Goal: Task Accomplishment & Management: Manage account settings

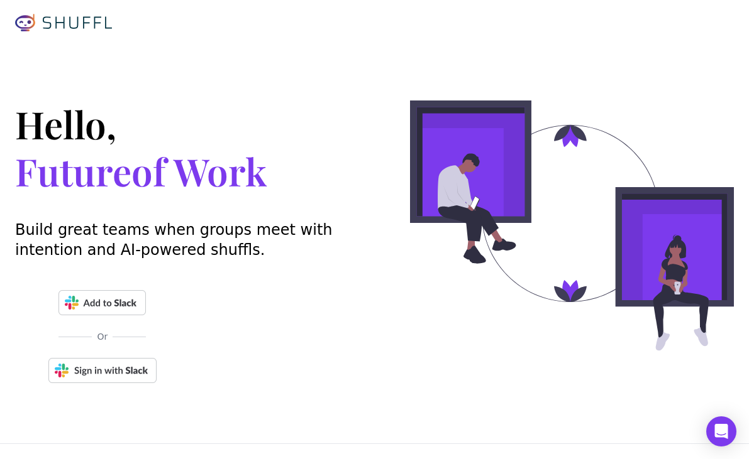
click at [119, 370] on img at bounding box center [102, 370] width 108 height 25
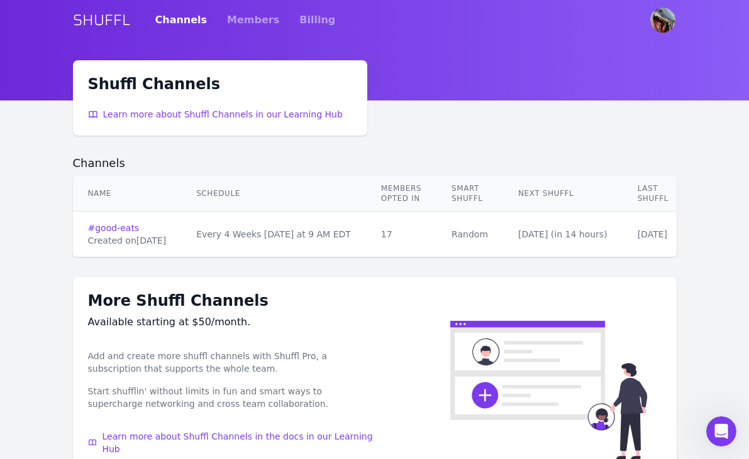
click at [104, 221] on td "# good-eats Created on [DATE]" at bounding box center [127, 235] width 109 height 46
click at [104, 227] on link "# good-eats" at bounding box center [127, 228] width 79 height 13
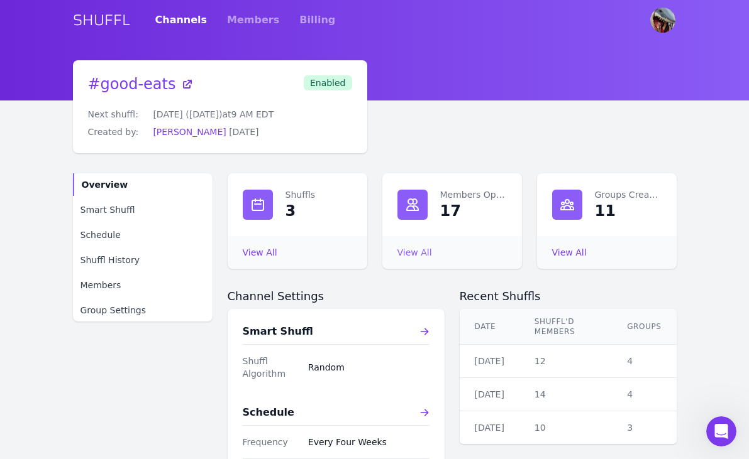
click at [413, 253] on link "View All Members Opted In" at bounding box center [414, 253] width 35 height 10
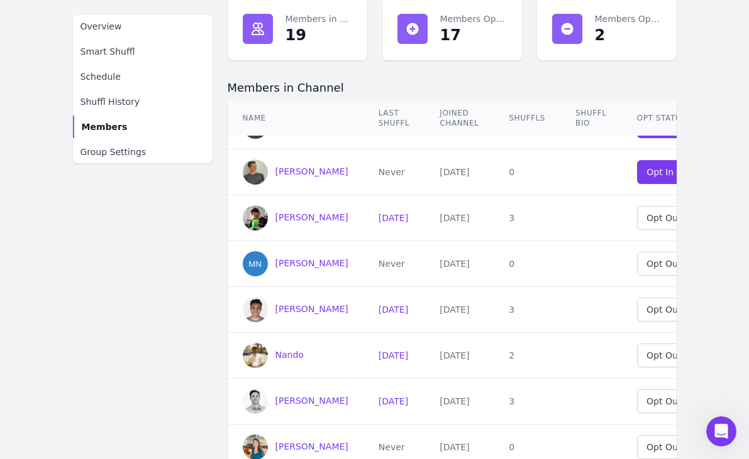
scroll to position [396, 0]
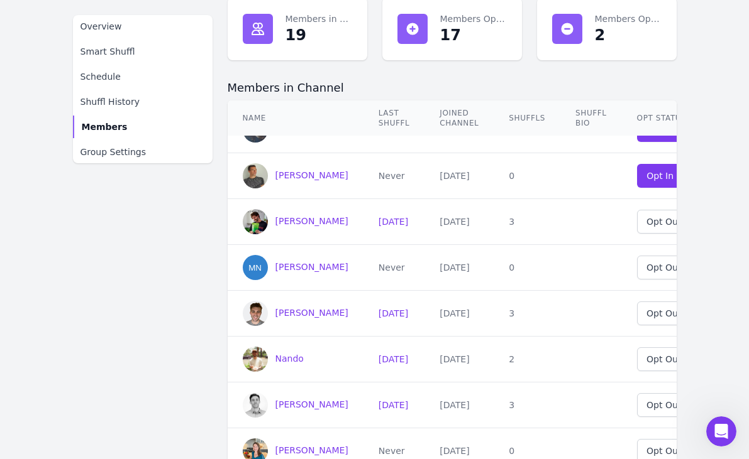
click at [256, 30] on icon at bounding box center [257, 28] width 11 height 11
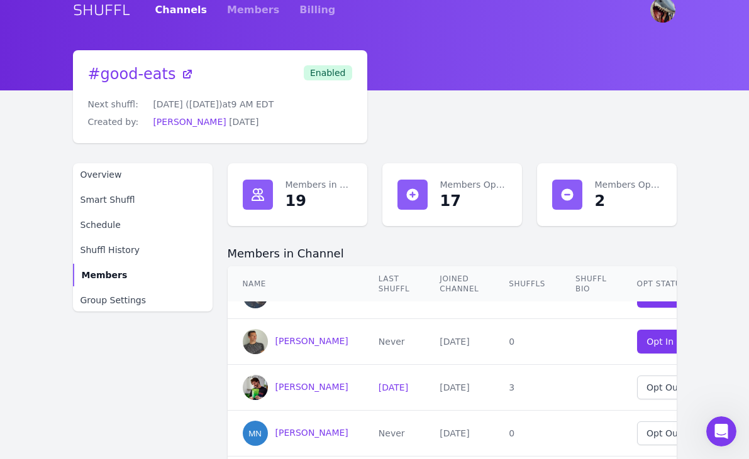
scroll to position [8, 0]
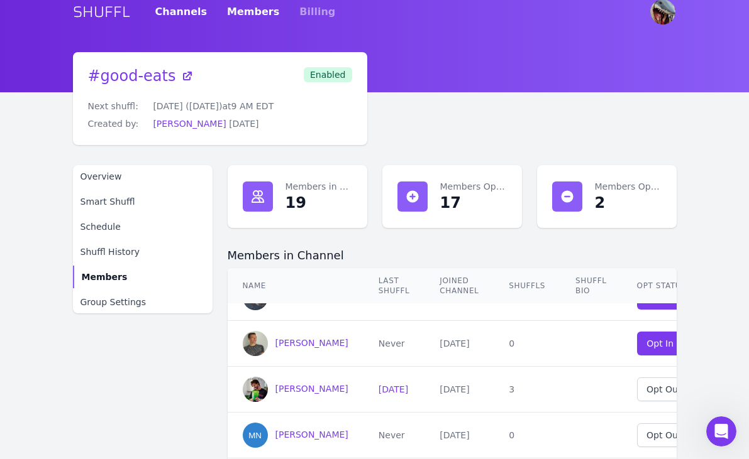
click at [229, 4] on link "Members" at bounding box center [253, 11] width 52 height 35
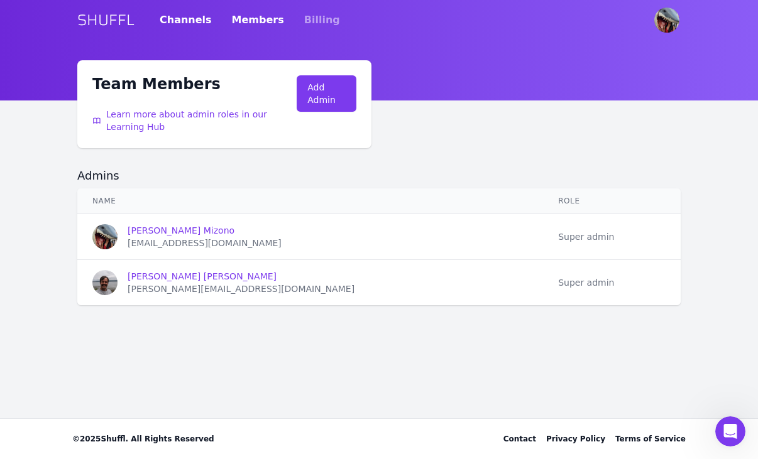
click at [167, 19] on link "Channels" at bounding box center [186, 20] width 52 height 35
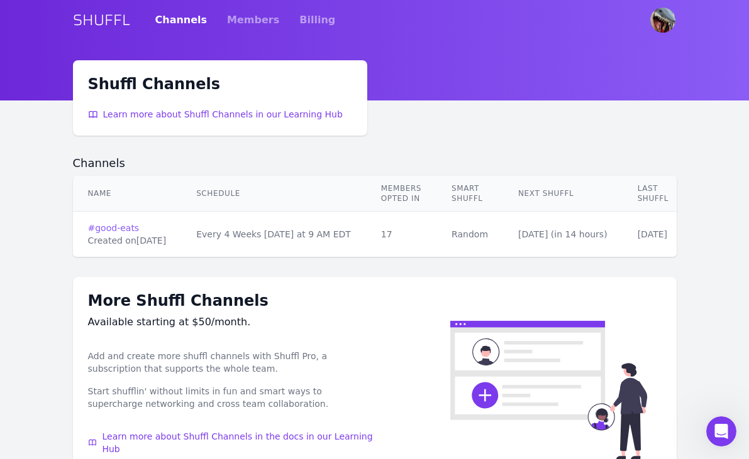
click at [123, 229] on link "# good-eats" at bounding box center [127, 228] width 79 height 13
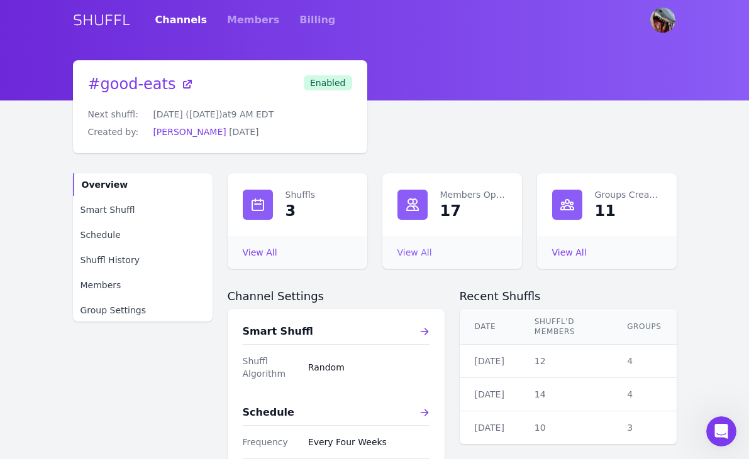
click at [419, 254] on link "View All Members Opted In" at bounding box center [414, 253] width 35 height 10
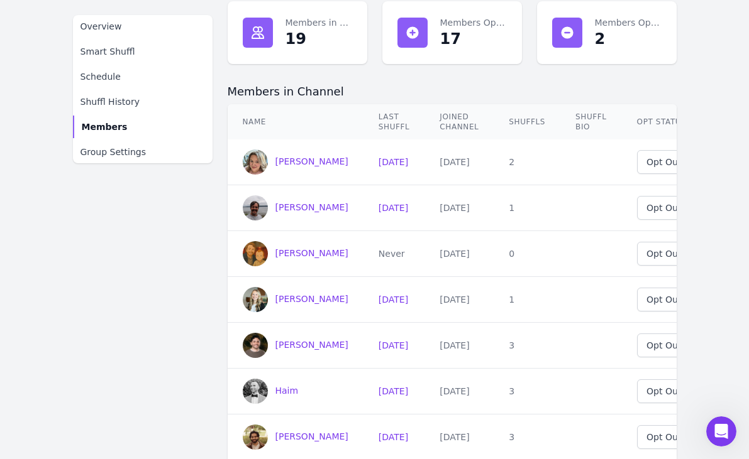
scroll to position [1, 74]
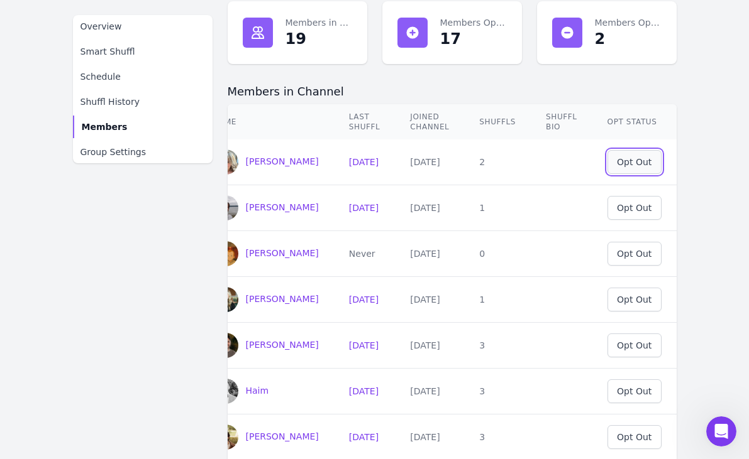
click at [628, 165] on div "Opt Out" at bounding box center [634, 162] width 35 height 13
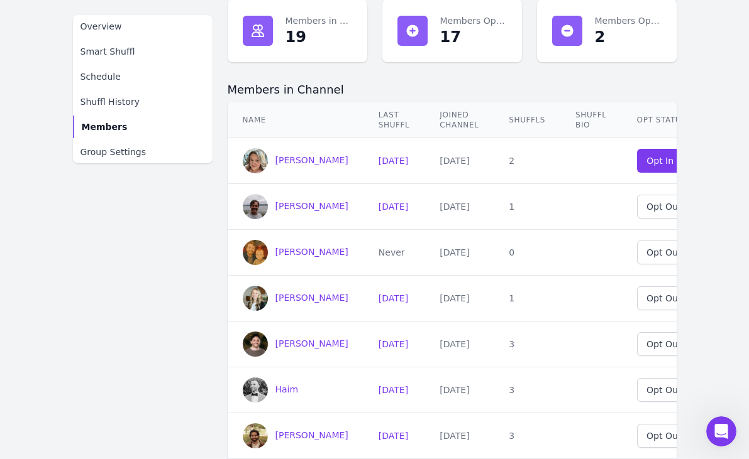
scroll to position [0, 0]
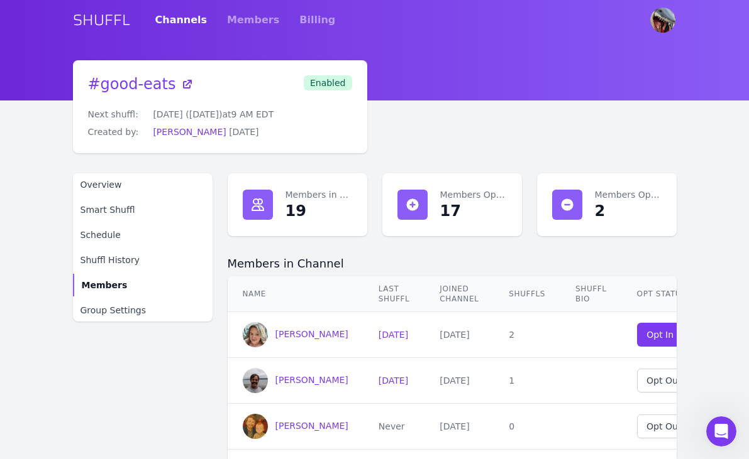
click at [707, 236] on main "# good-eats Next shuffl: [DATE] ([DATE]) at 9 AM EDT Created by: [PERSON_NAME] …" at bounding box center [374, 413] width 749 height 706
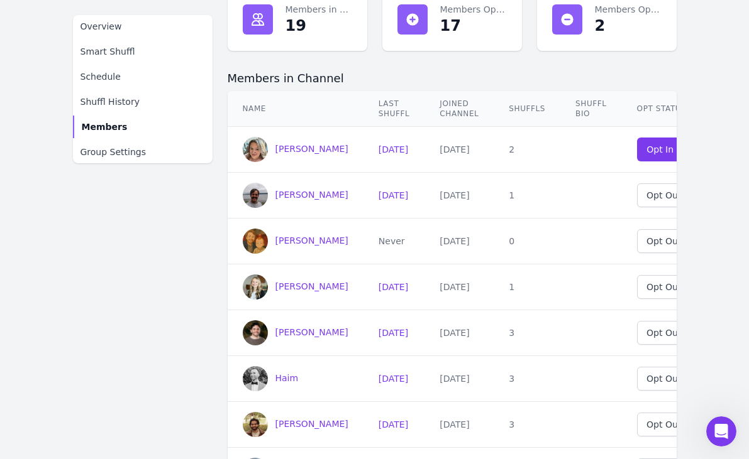
scroll to position [0, 74]
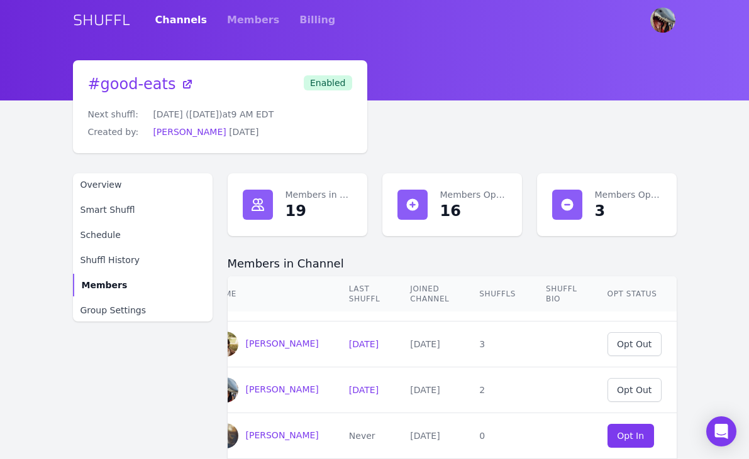
scroll to position [457, 74]
